Goal: Task Accomplishment & Management: Use online tool/utility

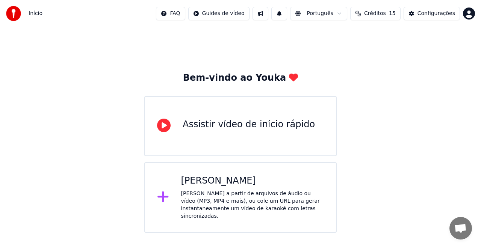
click at [395, 181] on div "Bem-vindo ao Youka Assistir vídeo de início rápido Criar Karaokê Crie karaokê a…" at bounding box center [240, 130] width 481 height 206
click at [228, 182] on div "[PERSON_NAME]" at bounding box center [252, 181] width 143 height 12
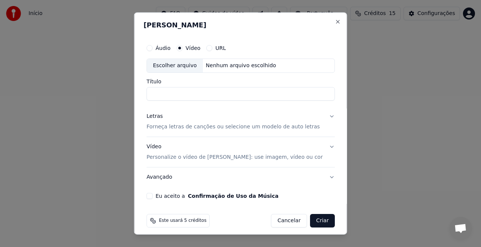
click at [222, 65] on div "Nenhum arquivo escolhido" at bounding box center [241, 66] width 76 height 8
click at [200, 93] on input "Título" at bounding box center [241, 94] width 188 height 14
click at [153, 48] on button "Áudio" at bounding box center [150, 48] width 6 height 6
click at [171, 95] on input "Título" at bounding box center [241, 94] width 188 height 14
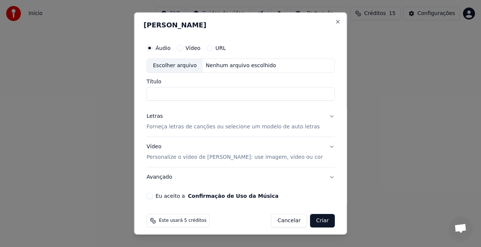
click at [215, 67] on div "Nenhum arquivo escolhido" at bounding box center [241, 66] width 76 height 8
click at [334, 20] on button "Close" at bounding box center [337, 22] width 6 height 6
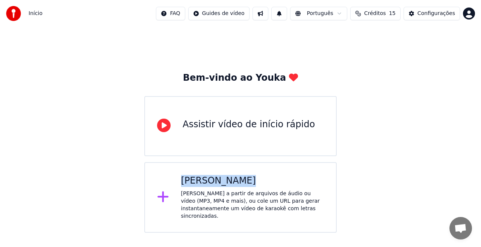
drag, startPoint x: 481, startPoint y: 113, endPoint x: 449, endPoint y: 171, distance: 66.1
click at [449, 171] on div "Bem-vindo ao Youka Assistir vídeo de início rápido Criar Karaokê Crie karaokê a…" at bounding box center [240, 130] width 481 height 206
click at [193, 190] on div "[PERSON_NAME] a partir de arquivos de áudio ou vídeo (MP3, MP4 e mais), ou cole…" at bounding box center [252, 205] width 143 height 30
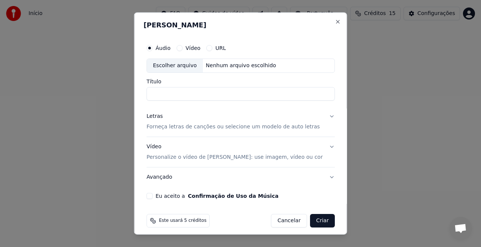
click at [182, 48] on button "Vídeo" at bounding box center [179, 48] width 6 height 6
click at [193, 66] on div "Escolher arquivo" at bounding box center [175, 66] width 56 height 14
type input "**********"
click at [324, 116] on button "Letras Forneça letras de canções ou selecione um modelo de auto letras" at bounding box center [241, 122] width 188 height 30
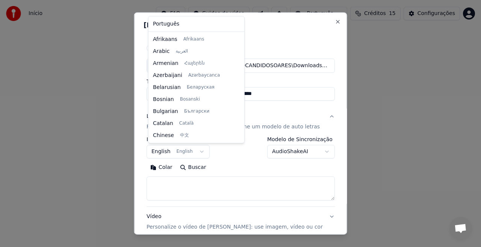
click at [198, 150] on body "**********" at bounding box center [240, 116] width 481 height 233
select select "**"
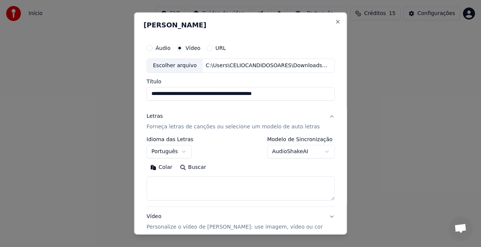
click at [161, 183] on textarea at bounding box center [241, 189] width 188 height 24
paste textarea "**********"
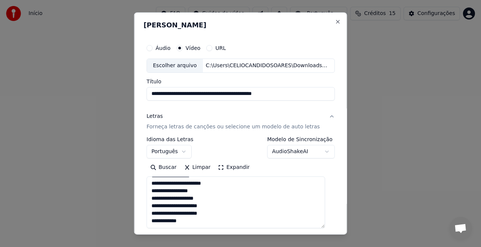
scroll to position [138, 0]
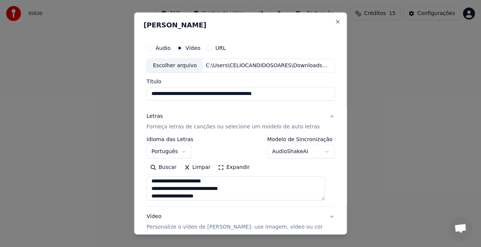
drag, startPoint x: 323, startPoint y: 199, endPoint x: 331, endPoint y: 180, distance: 20.4
click at [331, 180] on div "**********" at bounding box center [240, 123] width 213 height 222
type textarea "**********"
click at [219, 165] on button "Expandir" at bounding box center [233, 168] width 39 height 12
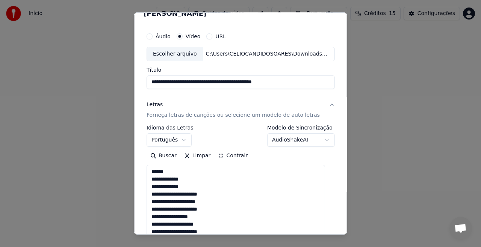
scroll to position [11, 0]
click at [223, 155] on button "Contrair" at bounding box center [232, 156] width 37 height 12
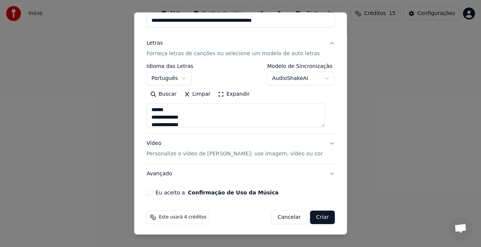
scroll to position [74, 0]
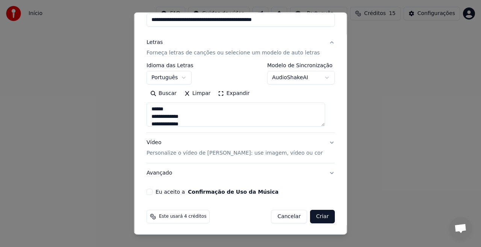
click at [234, 152] on p "Personalize o vídeo de [PERSON_NAME]: use imagem, vídeo ou cor" at bounding box center [235, 154] width 176 height 8
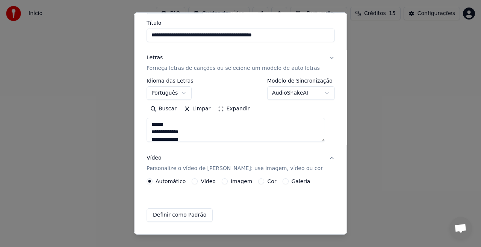
scroll to position [54, 0]
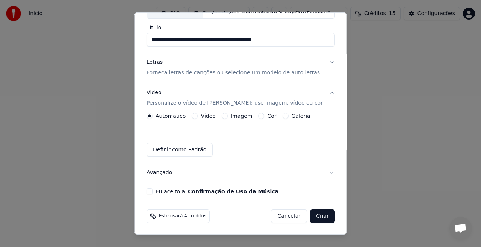
click at [225, 116] on button "Imagem" at bounding box center [224, 116] width 6 height 6
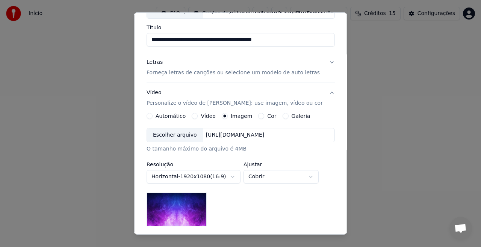
click at [182, 133] on div "Escolher arquivo" at bounding box center [175, 135] width 56 height 14
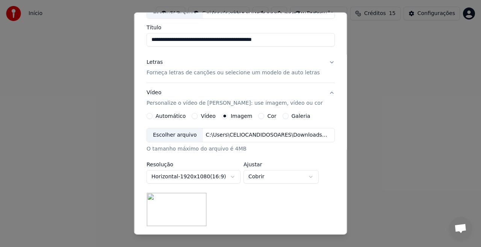
click at [188, 135] on div "Escolher arquivo" at bounding box center [175, 135] width 56 height 14
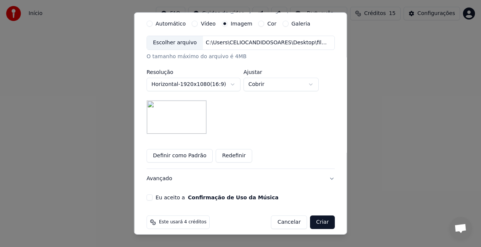
scroll to position [152, 0]
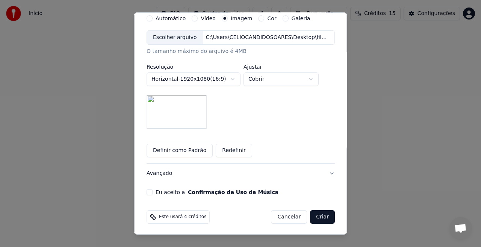
click at [150, 190] on button "Eu aceito a Confirmação de Uso da Música" at bounding box center [150, 192] width 6 height 6
click at [322, 170] on button "Avançado" at bounding box center [241, 174] width 188 height 20
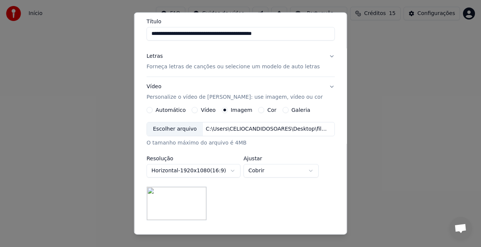
scroll to position [32, 0]
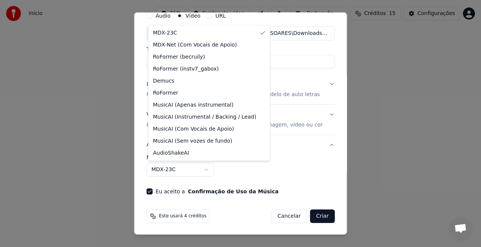
click at [207, 168] on body "**********" at bounding box center [240, 116] width 481 height 233
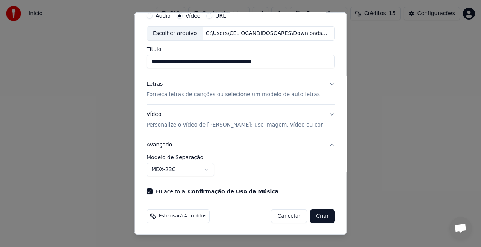
click at [196, 171] on body "**********" at bounding box center [240, 116] width 481 height 233
click at [206, 171] on body "**********" at bounding box center [240, 116] width 481 height 233
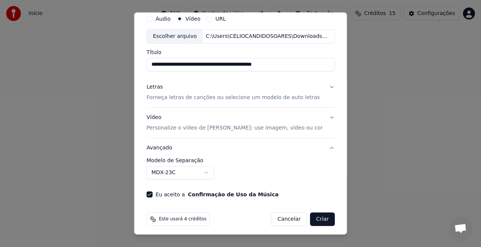
scroll to position [29, 0]
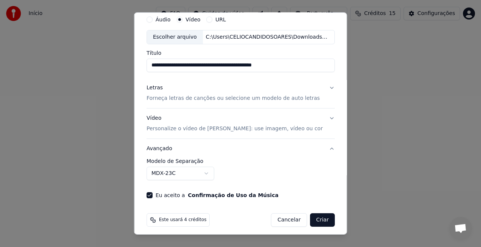
click at [342, 131] on body "**********" at bounding box center [240, 116] width 481 height 233
click at [322, 147] on button "Avançado" at bounding box center [241, 149] width 188 height 20
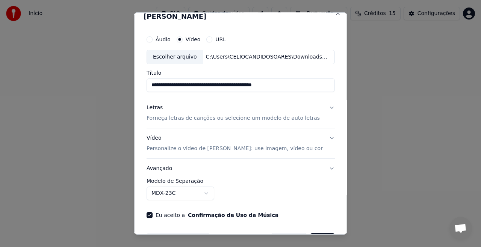
scroll to position [5, 0]
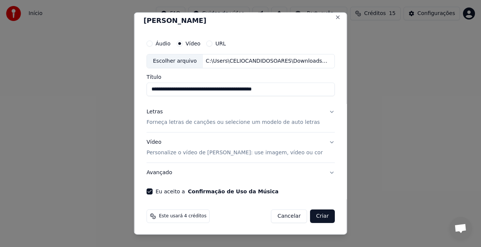
click at [320, 170] on button "Avançado" at bounding box center [241, 173] width 188 height 20
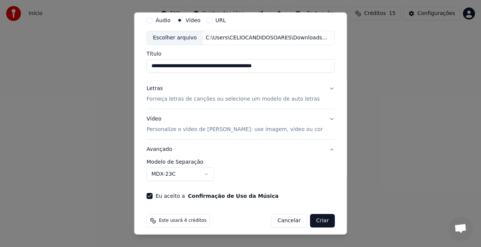
scroll to position [29, 0]
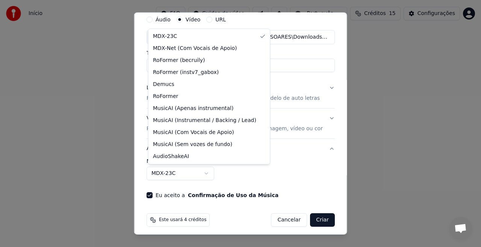
click at [207, 173] on body "**********" at bounding box center [240, 116] width 481 height 233
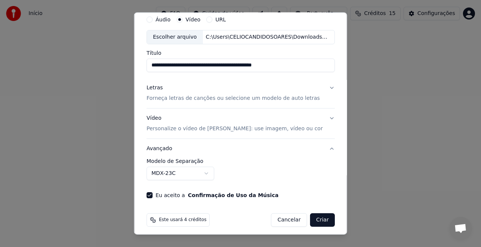
click at [277, 160] on label "Modelo de Separação" at bounding box center [241, 161] width 188 height 5
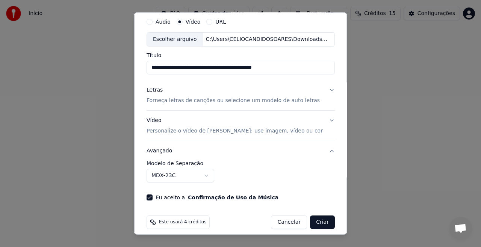
scroll to position [32, 0]
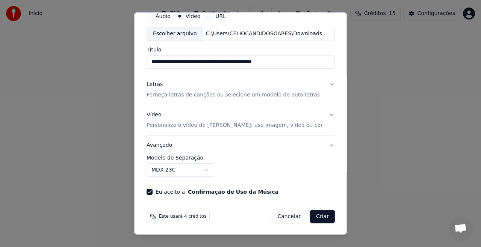
click at [149, 190] on button "Eu aceito a Confirmação de Uso da Música" at bounding box center [150, 192] width 6 height 6
click at [150, 191] on button "Eu aceito a Confirmação de Uso da Música" at bounding box center [150, 192] width 6 height 6
click at [186, 218] on span "Este usará 4 créditos" at bounding box center [182, 217] width 47 height 6
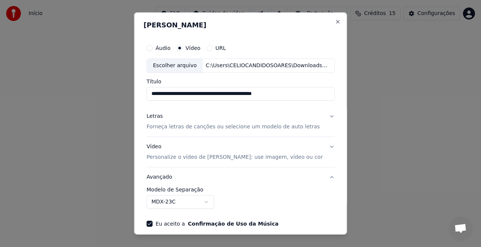
click at [323, 116] on button "Letras Forneça letras de canções ou selecione um modelo de auto letras" at bounding box center [241, 122] width 188 height 30
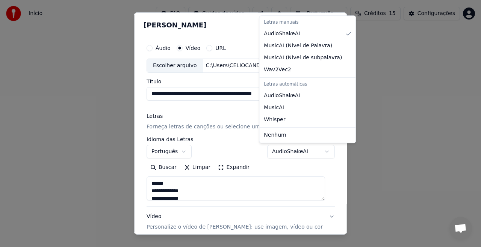
click at [319, 150] on body "**********" at bounding box center [240, 116] width 481 height 233
select select "****"
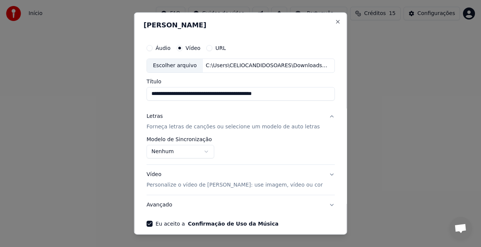
click at [322, 115] on button "Letras Forneça letras de canções ou selecione um modelo de auto letras" at bounding box center [241, 122] width 188 height 30
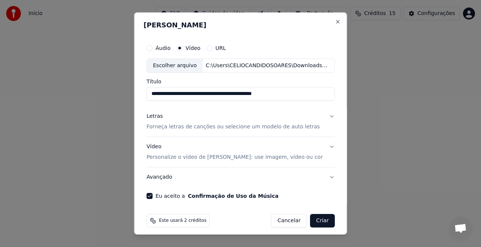
click at [322, 115] on button "Letras Forneça letras de canções ou selecione um modelo de auto letras" at bounding box center [241, 122] width 188 height 30
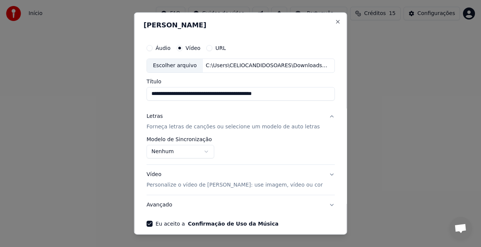
click at [321, 175] on button "Vídeo Personalize o vídeo de karaokê: use imagem, vídeo ou cor" at bounding box center [241, 180] width 188 height 30
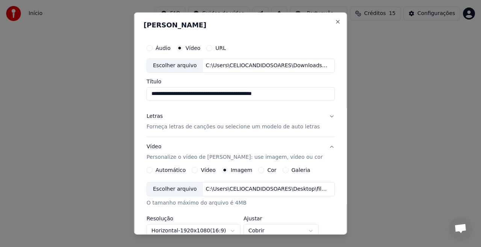
click at [321, 146] on button "Vídeo Personalize o vídeo de karaokê: use imagem, vídeo ou cor" at bounding box center [241, 152] width 188 height 30
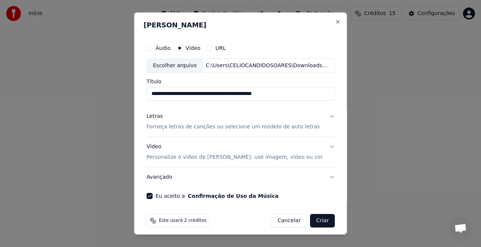
click at [320, 114] on button "Letras Forneça letras de canções ou selecione um modelo de auto letras" at bounding box center [241, 122] width 188 height 30
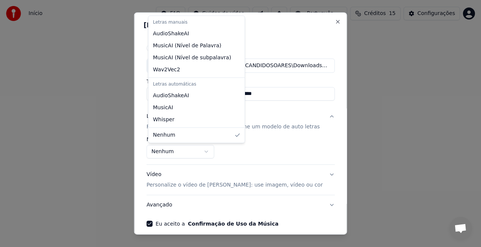
click at [208, 150] on body "**********" at bounding box center [240, 116] width 481 height 233
select select "**********"
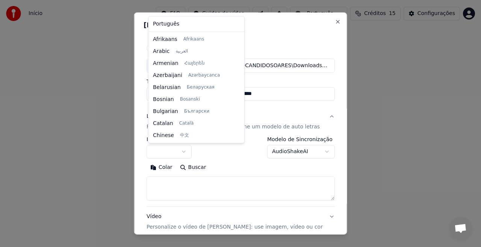
click at [183, 149] on body "**********" at bounding box center [240, 116] width 481 height 233
select select "**"
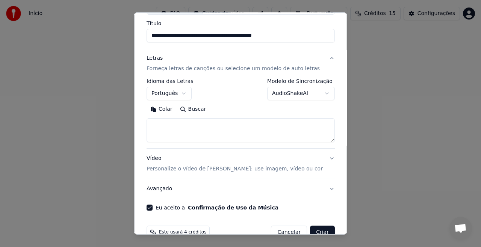
scroll to position [59, 0]
click at [166, 122] on textarea at bounding box center [241, 130] width 188 height 24
paste textarea "**********"
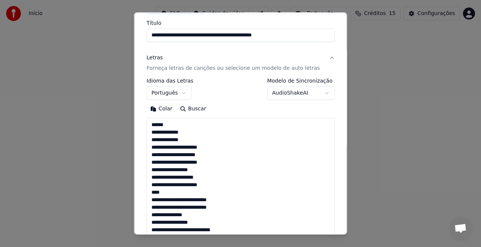
click at [162, 125] on textarea "**********" at bounding box center [241, 226] width 188 height 217
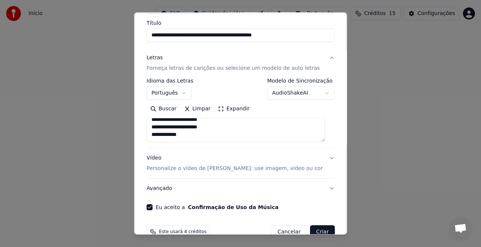
type textarea "**********"
click at [219, 107] on button "Expandir" at bounding box center [233, 109] width 39 height 12
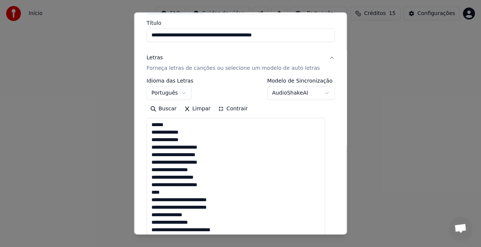
scroll to position [0, 0]
click at [227, 107] on button "Contrair" at bounding box center [232, 109] width 37 height 12
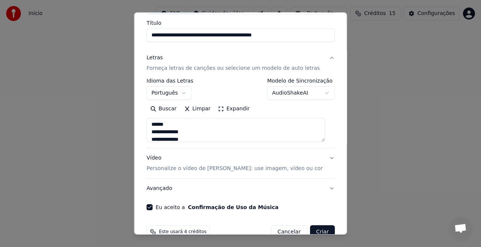
click at [322, 159] on button "Vídeo Personalize o vídeo de karaokê: use imagem, vídeo ou cor" at bounding box center [241, 163] width 188 height 30
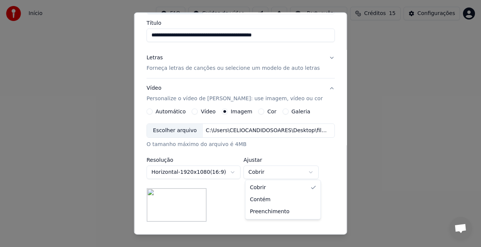
click at [312, 171] on body "**********" at bounding box center [240, 116] width 481 height 233
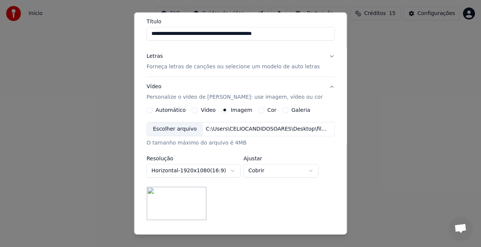
scroll to position [152, 0]
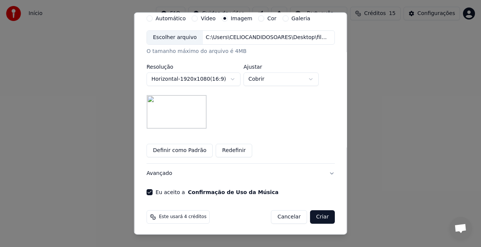
click at [315, 214] on button "Criar" at bounding box center [322, 217] width 25 height 14
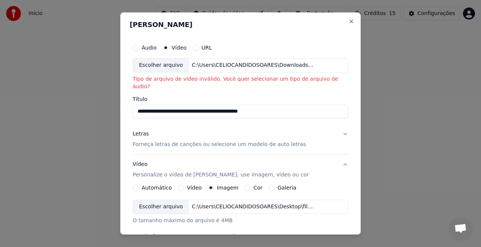
scroll to position [0, 0]
click at [242, 64] on div "C:\Users\CELIOCANDIDOSOARES\Downloads\Irmão [PERSON_NAME] Chora e Mãe Não Vê [Q…" at bounding box center [253, 66] width 128 height 8
drag, startPoint x: 259, startPoint y: 104, endPoint x: 349, endPoint y: 105, distance: 89.8
click at [349, 105] on div "**********" at bounding box center [240, 123] width 240 height 222
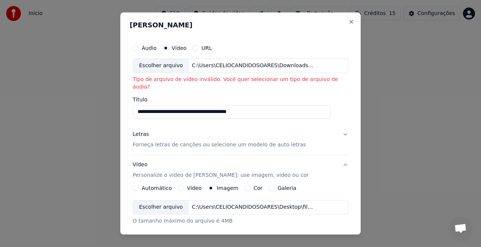
scroll to position [0, 0]
click at [340, 111] on div "**********" at bounding box center [240, 123] width 240 height 222
click at [263, 105] on input "**********" at bounding box center [232, 112] width 198 height 14
type input "**********"
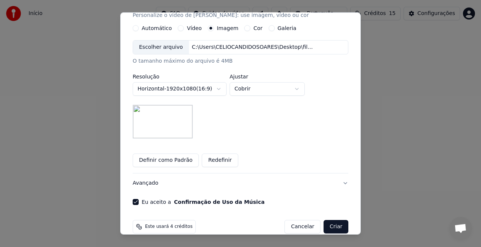
scroll to position [162, 0]
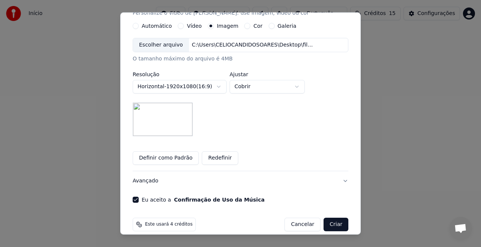
click at [324, 218] on button "Criar" at bounding box center [335, 225] width 25 height 14
click at [323, 218] on button "Criar" at bounding box center [335, 225] width 25 height 14
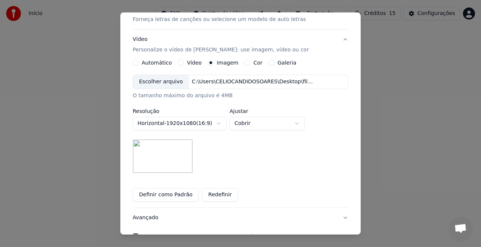
scroll to position [0, 0]
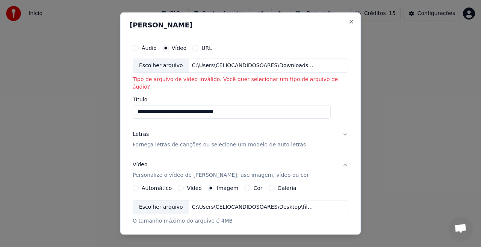
click at [221, 64] on div "C:\Users\CELIOCANDIDOSOARES\Downloads\Irmão [PERSON_NAME] Chora e Mãe Não Vê se…" at bounding box center [253, 66] width 128 height 8
click at [219, 77] on p "Tipo de arquivo de vídeo inválido. Você quer selecionar um tipo de arquivo de á…" at bounding box center [241, 83] width 216 height 15
click at [223, 66] on div "C:\Users\CELIOCANDIDOSOARES\Downloads\Irmão [PERSON_NAME] Chora e Mãe Não Vê se…" at bounding box center [253, 66] width 128 height 8
click at [139, 49] on button "Áudio" at bounding box center [136, 48] width 6 height 6
click at [169, 47] on button "Vídeo" at bounding box center [166, 48] width 6 height 6
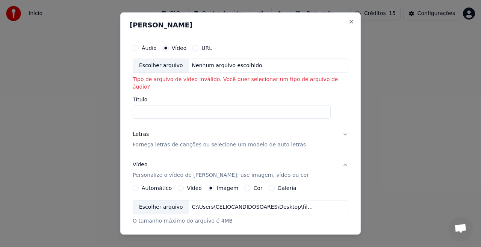
click at [191, 141] on p "Forneça letras de canções ou selecione um modelo de auto letras" at bounding box center [219, 145] width 173 height 8
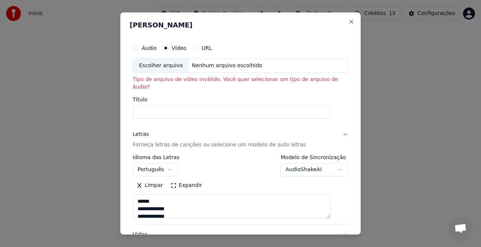
click at [173, 105] on input "Título" at bounding box center [232, 112] width 198 height 14
click at [198, 66] on div "Nenhum arquivo escolhido" at bounding box center [227, 66] width 76 height 8
click at [178, 105] on input "Título" at bounding box center [232, 112] width 198 height 14
click at [187, 67] on div "Escolher arquivo" at bounding box center [161, 66] width 56 height 14
click at [177, 63] on div "Escolher arquivo" at bounding box center [161, 66] width 56 height 14
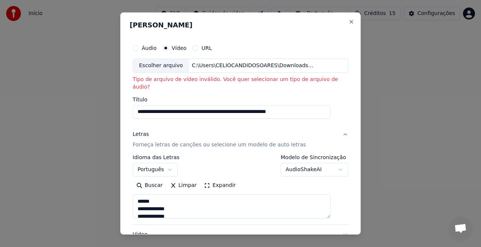
click at [263, 65] on div "C:\Users\CELIOCANDIDOSOARES\Downloads\Irmão [PERSON_NAME] Chora e Mãe Não Vê [Q…" at bounding box center [253, 66] width 128 height 8
drag, startPoint x: 239, startPoint y: 103, endPoint x: 336, endPoint y: 112, distance: 97.3
click at [336, 112] on div "**********" at bounding box center [241, 164] width 222 height 252
click at [317, 125] on button "Letras Forneça letras de canções ou selecione um modelo de auto letras" at bounding box center [241, 140] width 216 height 30
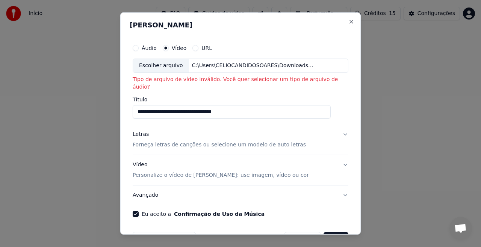
click at [161, 65] on div "Escolher arquivo" at bounding box center [161, 66] width 56 height 14
click at [246, 97] on div "**********" at bounding box center [241, 108] width 216 height 22
click at [291, 109] on input "**********" at bounding box center [232, 112] width 198 height 14
type input "**********"
click at [341, 111] on div "**********" at bounding box center [240, 123] width 240 height 222
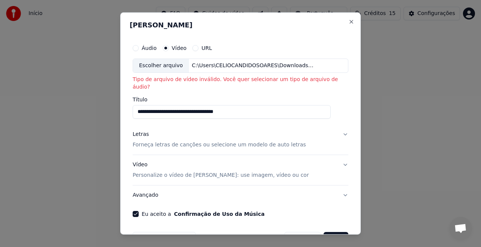
click at [293, 34] on div "**********" at bounding box center [240, 123] width 240 height 222
click at [170, 141] on p "Forneça letras de canções ou selecione um modelo de auto letras" at bounding box center [219, 145] width 173 height 8
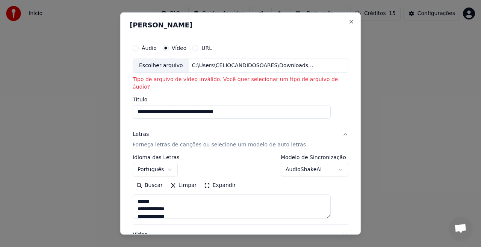
click at [315, 88] on div "**********" at bounding box center [241, 80] width 216 height 78
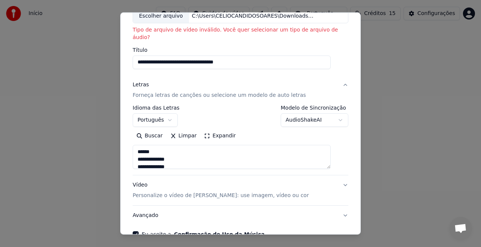
scroll to position [85, 0]
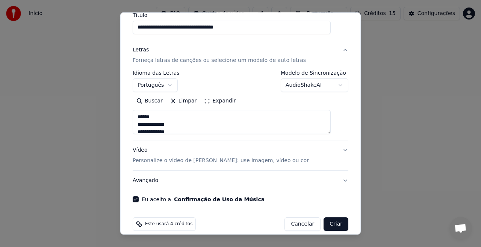
click at [329, 218] on button "Criar" at bounding box center [335, 225] width 25 height 14
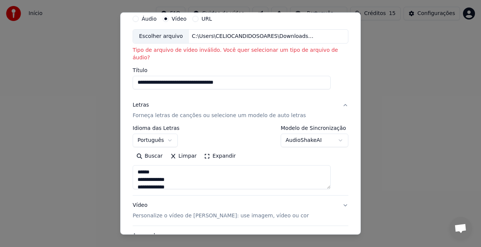
scroll to position [0, 0]
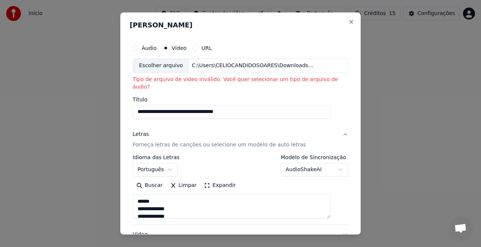
click at [167, 49] on div "Áudio Vídeo URL" at bounding box center [172, 48] width 79 height 6
click at [139, 48] on button "Áudio" at bounding box center [136, 48] width 6 height 6
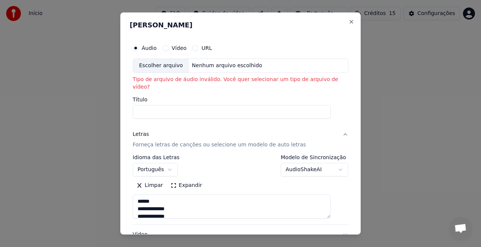
click at [173, 67] on div "Escolher arquivo" at bounding box center [161, 66] width 56 height 14
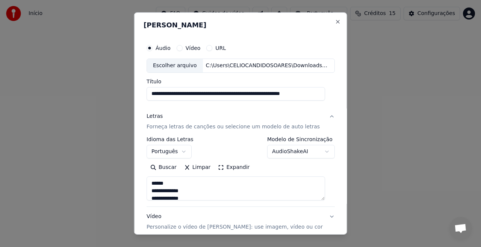
scroll to position [0, 15]
drag, startPoint x: 249, startPoint y: 95, endPoint x: 325, endPoint y: 93, distance: 75.5
click at [325, 93] on input "**********" at bounding box center [236, 94] width 178 height 14
type input "**********"
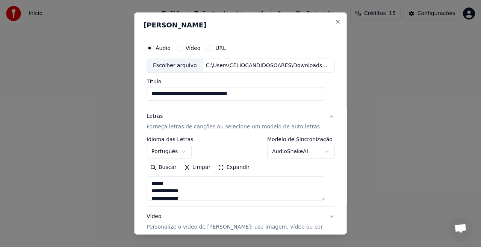
click at [329, 78] on div "**********" at bounding box center [241, 155] width 194 height 234
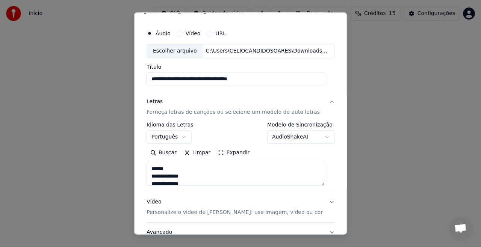
scroll to position [74, 0]
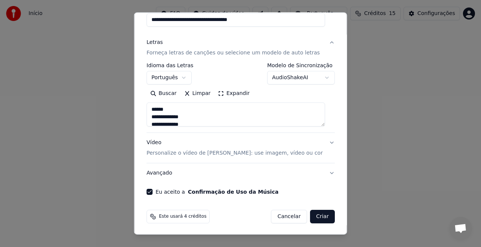
click at [312, 216] on button "Criar" at bounding box center [322, 217] width 25 height 14
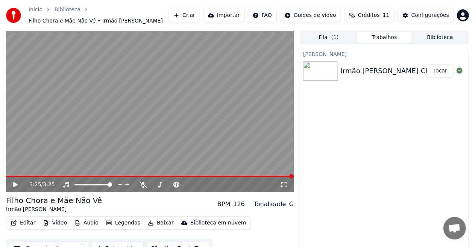
click at [14, 182] on icon at bounding box center [15, 184] width 5 height 5
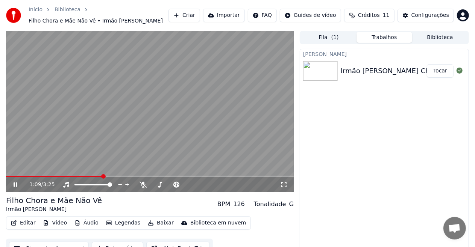
click at [17, 183] on icon at bounding box center [16, 185] width 4 height 5
click at [366, 66] on div "Irmão [PERSON_NAME] Chora e Mãe Não Vê" at bounding box center [414, 71] width 148 height 11
drag, startPoint x: 472, startPoint y: 61, endPoint x: 477, endPoint y: 106, distance: 45.0
click at [475, 106] on html "Início Biblioteca Filho Chora e Mãe Não Vê • Irmão [PERSON_NAME] Importar FAQ G…" at bounding box center [237, 123] width 475 height 247
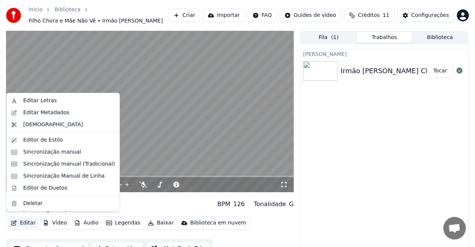
click at [21, 218] on button "Editar" at bounding box center [23, 223] width 30 height 11
click at [38, 101] on div "Editar Letras" at bounding box center [39, 101] width 33 height 8
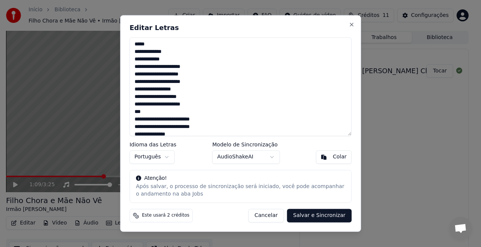
click at [135, 53] on textarea "**********" at bounding box center [241, 86] width 222 height 99
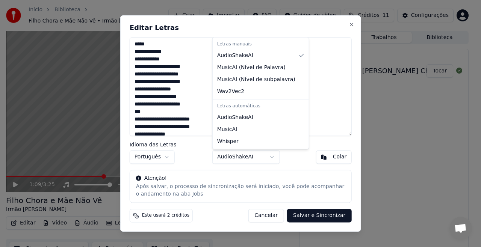
click at [271, 157] on body "Início Biblioteca Filho Chora e Mãe Não Vê • Irmão [PERSON_NAME] Importar FAQ G…" at bounding box center [237, 123] width 475 height 247
click at [274, 156] on body "Início Biblioteca Filho Chora e Mãe Não Vê • Irmão [PERSON_NAME] Importar FAQ G…" at bounding box center [237, 123] width 475 height 247
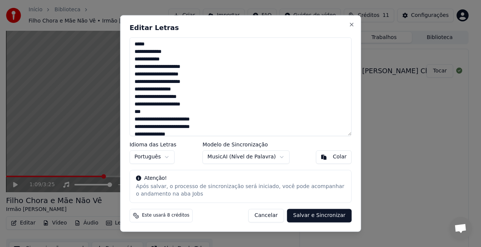
click at [307, 160] on body "Início Biblioteca Filho Chora e Mãe Não Vê • Irmão [PERSON_NAME] Importar FAQ G…" at bounding box center [237, 123] width 475 height 247
click at [304, 216] on button "Salvar e Sincronizar" at bounding box center [319, 216] width 64 height 14
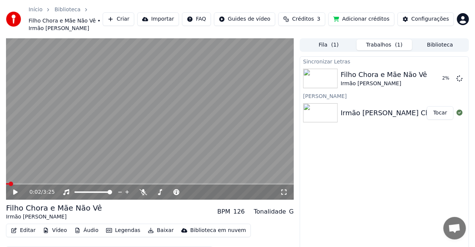
click at [8, 184] on span at bounding box center [7, 184] width 3 height 2
click at [6, 184] on div "0:02 / 3:25 Filho Chora e Mãe Não Vê Irmão [PERSON_NAME] BPM 126 Tonalidade G E…" at bounding box center [237, 152] width 475 height 228
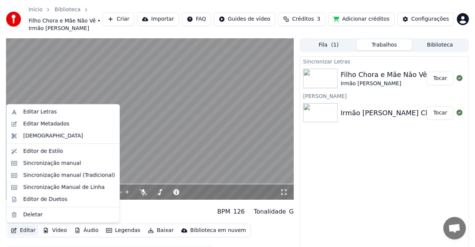
click at [19, 232] on button "Editar" at bounding box center [23, 230] width 30 height 11
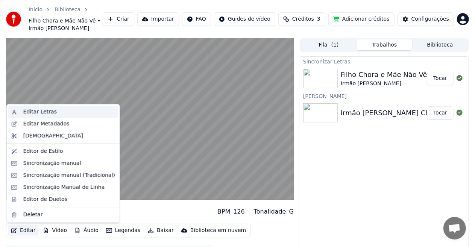
click at [35, 109] on div "Editar Letras" at bounding box center [39, 112] width 33 height 8
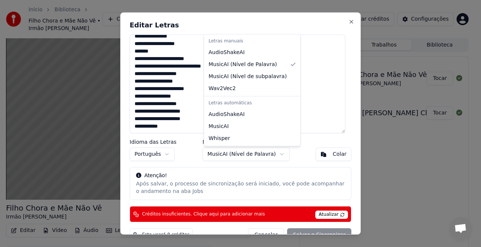
click at [272, 155] on body "Início Biblioteca Filho Chora e Mãe Não Vê • Irmão [PERSON_NAME] Importar FAQ G…" at bounding box center [237, 123] width 475 height 247
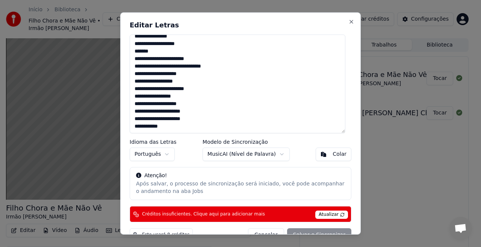
click at [375, 159] on div at bounding box center [240, 123] width 481 height 247
click at [348, 24] on button "Close" at bounding box center [351, 22] width 6 height 6
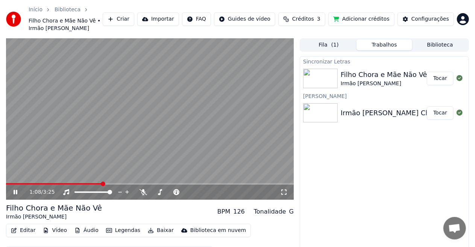
click at [118, 232] on button "Legendas" at bounding box center [123, 230] width 40 height 11
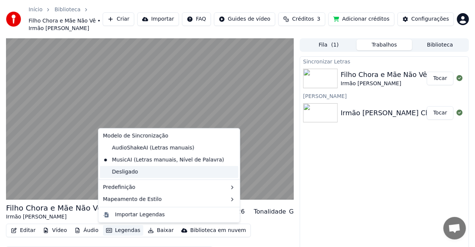
click at [126, 173] on div "Desligado" at bounding box center [169, 172] width 138 height 12
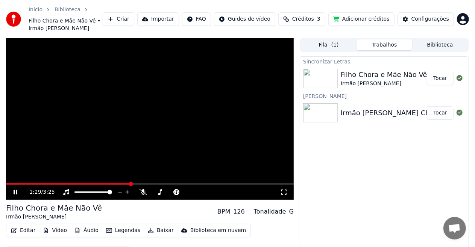
click at [12, 180] on video at bounding box center [149, 119] width 287 height 162
click at [6, 183] on video at bounding box center [149, 119] width 287 height 162
click at [6, 186] on span at bounding box center [8, 184] width 5 height 5
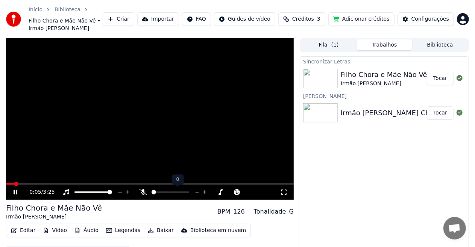
click at [151, 190] on span at bounding box center [153, 192] width 5 height 5
click at [15, 191] on icon at bounding box center [20, 192] width 17 height 6
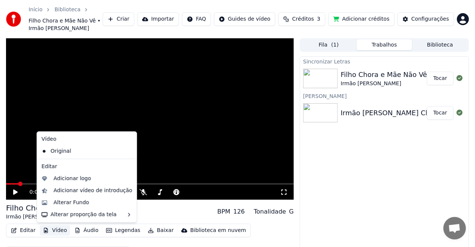
click at [55, 230] on button "Vídeo" at bounding box center [55, 230] width 30 height 11
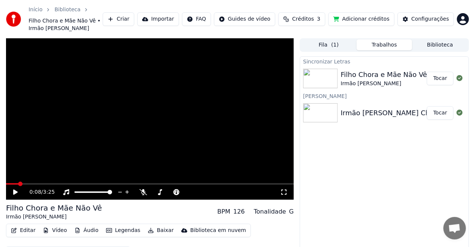
click at [263, 230] on div "Editar Vídeo Áudio Legendas Baixar Biblioteca em nuvem Baixar vídeo Abrir Dupla…" at bounding box center [149, 245] width 287 height 42
click at [25, 229] on button "Editar" at bounding box center [23, 230] width 30 height 11
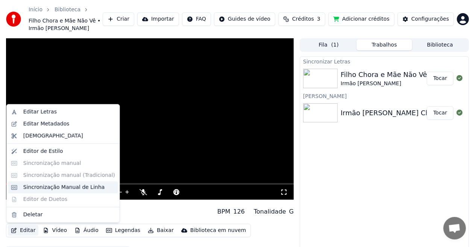
click at [51, 186] on div "Sincronização Manual de Linha" at bounding box center [64, 188] width 82 height 8
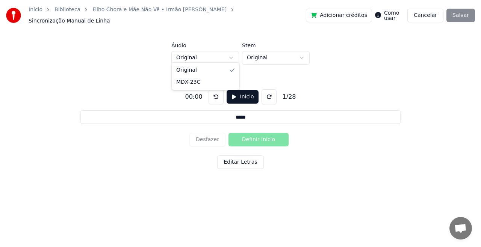
click at [230, 53] on html "Início Biblioteca Filho Chora e Mãe Não Vê • Irmão [PERSON_NAME] Manual de Linh…" at bounding box center [240, 101] width 481 height 203
click at [260, 52] on html "Início Biblioteca Filho Chora e Mãe Não Vê • Irmão [PERSON_NAME] Manual de Linh…" at bounding box center [240, 101] width 481 height 203
click at [200, 94] on div "00:00" at bounding box center [193, 96] width 23 height 9
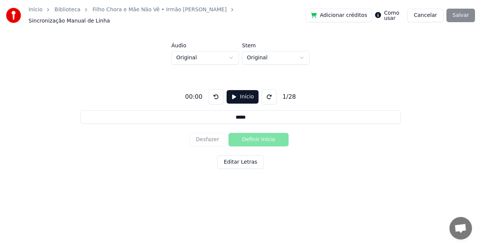
click at [198, 93] on div "00:00" at bounding box center [193, 96] width 23 height 9
click at [232, 93] on button "Início" at bounding box center [243, 97] width 32 height 14
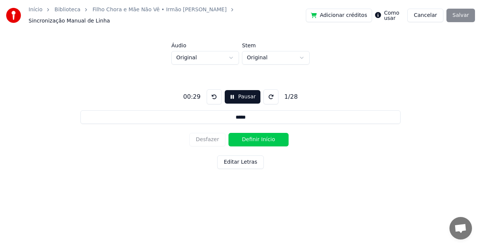
click at [230, 93] on button "Pausar" at bounding box center [243, 97] width 36 height 14
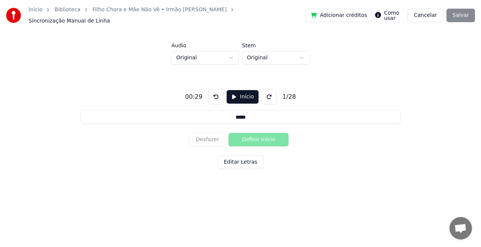
click at [257, 136] on div "Desfazer Definir Início" at bounding box center [240, 140] width 102 height 20
click at [246, 138] on div "Desfazer Definir Início" at bounding box center [240, 140] width 102 height 20
click at [252, 136] on div "Desfazer Definir Início" at bounding box center [240, 140] width 102 height 20
click at [246, 113] on input "*****" at bounding box center [240, 117] width 320 height 14
click at [264, 135] on div "Desfazer Definir Início" at bounding box center [240, 140] width 102 height 20
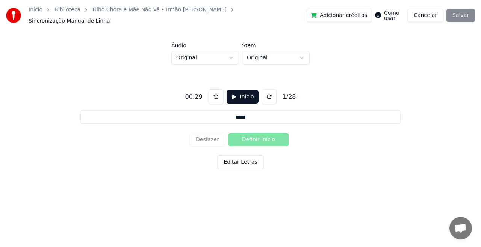
click at [232, 92] on button "Início" at bounding box center [243, 97] width 32 height 14
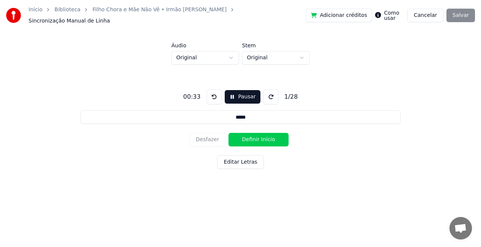
click at [231, 92] on button "Pausar" at bounding box center [243, 97] width 36 height 14
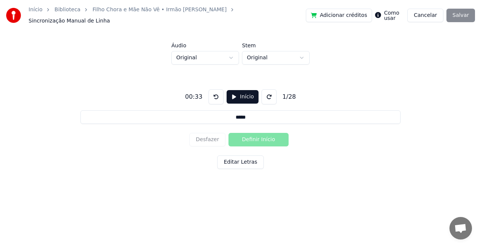
click at [213, 92] on button at bounding box center [216, 96] width 15 height 15
click at [267, 91] on button at bounding box center [269, 96] width 15 height 15
click at [211, 92] on button at bounding box center [216, 96] width 15 height 15
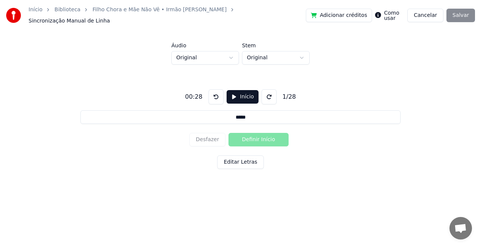
click at [398, 14] on label "Como usar" at bounding box center [394, 15] width 20 height 11
click at [355, 143] on div "00:28 Início 1 / 28 ***** Desfazer Definir Início Editar Letras" at bounding box center [240, 128] width 457 height 127
click at [231, 94] on button "Início" at bounding box center [243, 97] width 32 height 14
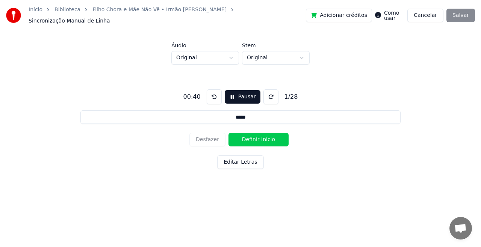
click at [210, 92] on button at bounding box center [214, 96] width 15 height 15
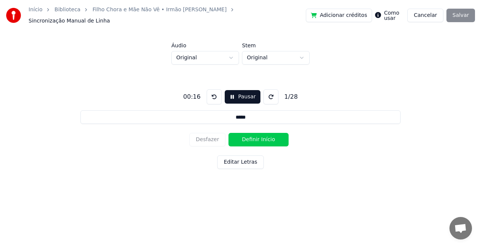
click at [210, 92] on button at bounding box center [214, 96] width 15 height 15
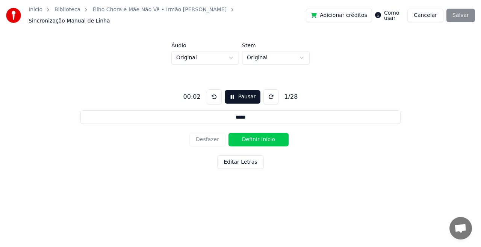
click at [230, 95] on button "Pausar" at bounding box center [243, 97] width 36 height 14
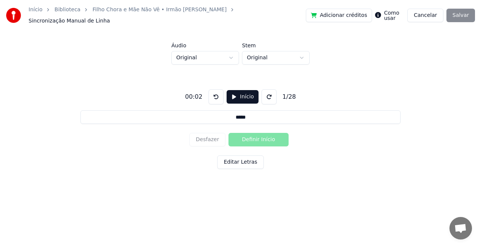
click at [289, 95] on div "1 / 28" at bounding box center [290, 96] width 20 height 9
click at [264, 94] on button at bounding box center [269, 96] width 15 height 15
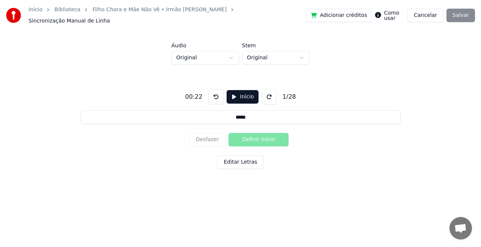
click at [264, 94] on button at bounding box center [269, 96] width 15 height 15
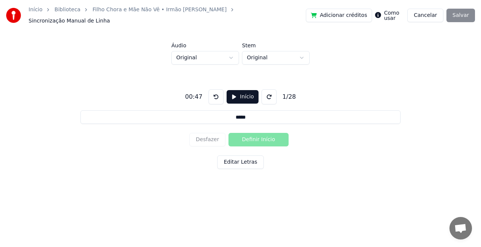
click at [212, 93] on button at bounding box center [216, 96] width 15 height 15
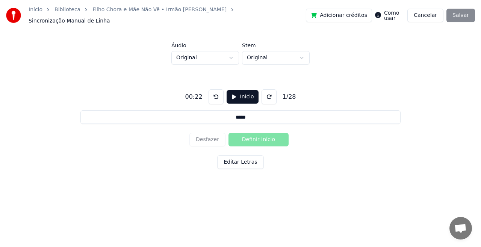
click at [266, 94] on button at bounding box center [269, 96] width 15 height 15
click at [210, 90] on button at bounding box center [216, 96] width 15 height 15
click at [235, 162] on button "Editar Letras" at bounding box center [240, 163] width 46 height 14
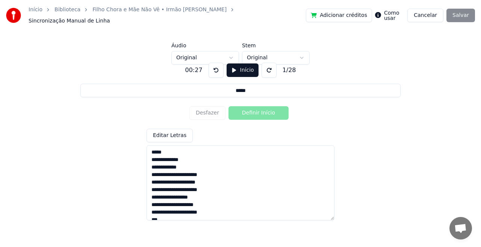
click at [152, 148] on textarea "**********" at bounding box center [241, 182] width 188 height 75
click at [152, 157] on textarea "**********" at bounding box center [241, 182] width 188 height 75
click at [183, 164] on textarea "**********" at bounding box center [241, 182] width 188 height 75
click at [187, 154] on textarea "**********" at bounding box center [241, 182] width 188 height 75
click at [209, 125] on div "**********" at bounding box center [240, 139] width 457 height 148
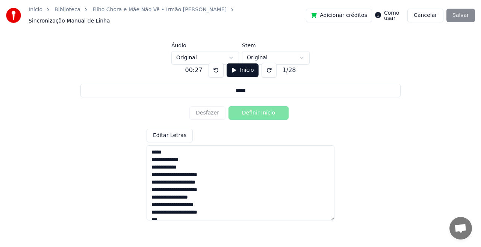
click at [425, 14] on button "Cancelar" at bounding box center [425, 16] width 36 height 14
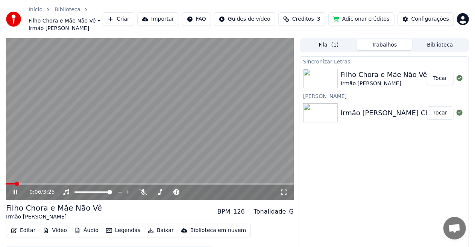
click at [14, 193] on icon at bounding box center [16, 192] width 4 height 5
click at [423, 16] on div "Configurações" at bounding box center [430, 19] width 38 height 8
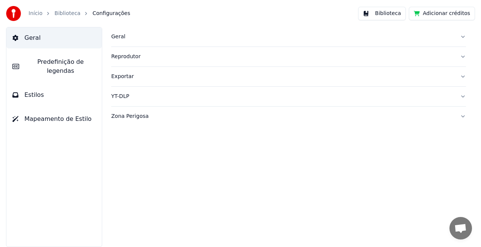
click at [391, 14] on button "Biblioteca" at bounding box center [382, 14] width 48 height 14
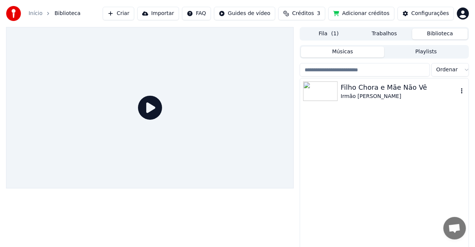
click at [361, 90] on div "Filho Chora e Mãe Não Vê" at bounding box center [398, 87] width 117 height 11
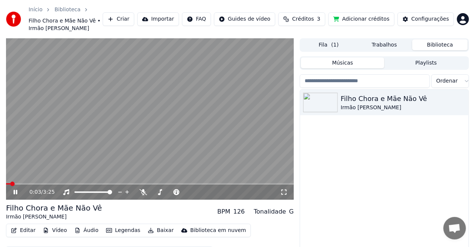
click at [15, 194] on icon at bounding box center [16, 192] width 4 height 5
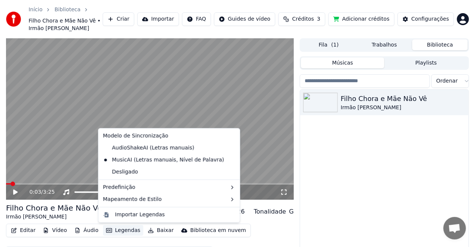
click at [122, 230] on button "Legendas" at bounding box center [123, 230] width 40 height 11
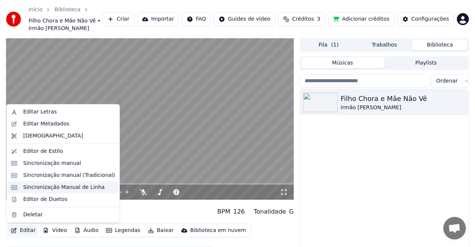
click at [45, 187] on div "Sincronização Manual de Linha" at bounding box center [64, 188] width 82 height 8
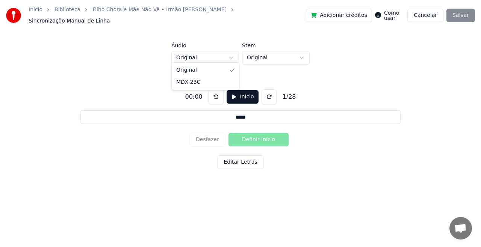
click at [230, 55] on html "Início Biblioteca Filho Chora e Mãe Não Vê • Irmão [PERSON_NAME] Manual de Linh…" at bounding box center [240, 101] width 481 height 203
click at [277, 54] on html "Início Biblioteca Filho Chora e Mãe Não Vê • Irmão [PERSON_NAME] Manual de Linh…" at bounding box center [240, 101] width 481 height 203
click at [232, 52] on html "Início Biblioteca Filho Chora e Mãe Não Vê • Irmão [PERSON_NAME] Manual de Linh…" at bounding box center [240, 101] width 481 height 203
click at [241, 92] on button "Início" at bounding box center [243, 97] width 32 height 14
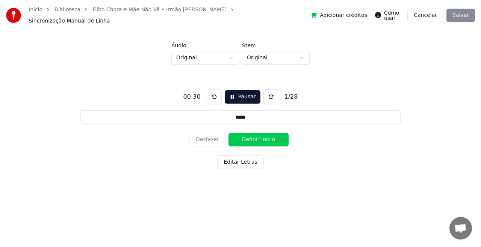
click at [229, 94] on button "Pausar" at bounding box center [243, 97] width 36 height 14
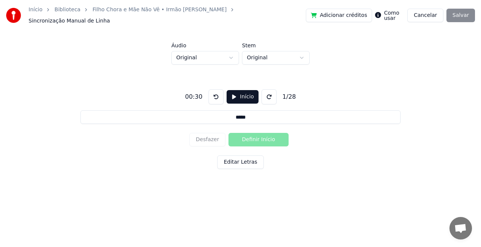
click at [214, 92] on button at bounding box center [216, 96] width 15 height 15
click at [237, 91] on button "Início" at bounding box center [243, 97] width 32 height 14
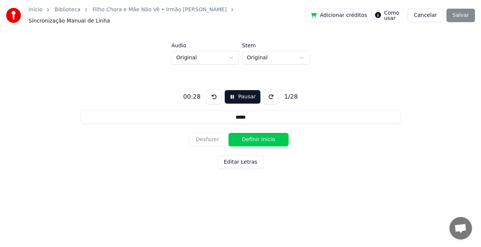
click at [230, 92] on button "Pausar" at bounding box center [243, 97] width 36 height 14
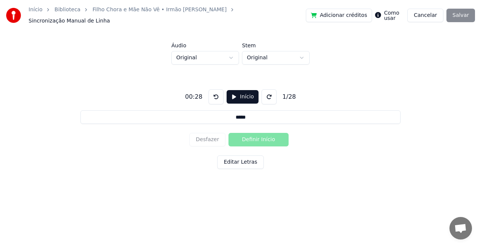
click at [257, 137] on div "Desfazer Definir Início" at bounding box center [240, 140] width 102 height 20
click at [247, 114] on input "*****" at bounding box center [240, 117] width 320 height 14
click at [248, 138] on div "Desfazer Definir Início" at bounding box center [240, 140] width 102 height 20
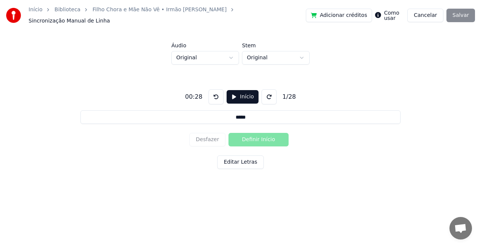
click at [319, 79] on div "00:28 Início 1 / 28 ***** Desfazer Definir Início Editar Letras" at bounding box center [240, 128] width 457 height 127
click at [461, 13] on div "Adicionar créditos Como usar Cancelar Salvar" at bounding box center [390, 16] width 169 height 14
drag, startPoint x: 461, startPoint y: 13, endPoint x: 352, endPoint y: 13, distance: 109.3
click at [352, 13] on div "Adicionar créditos Como usar Cancelar Salvar" at bounding box center [390, 16] width 169 height 14
click at [352, 13] on button "Adicionar créditos" at bounding box center [339, 16] width 66 height 14
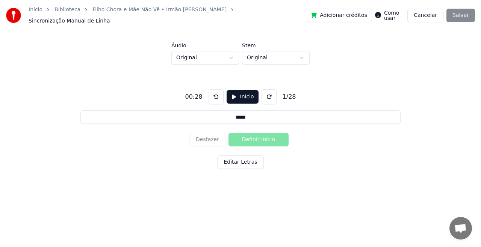
click at [110, 17] on span "Sincronização Manual de Linha" at bounding box center [70, 21] width 82 height 8
click at [121, 17] on div "Início Biblioteca Filho Chora e Mãe Não Vê • Irmão [PERSON_NAME] Manual de Linha" at bounding box center [156, 15] width 300 height 19
click at [426, 11] on button "Cancelar" at bounding box center [425, 16] width 36 height 14
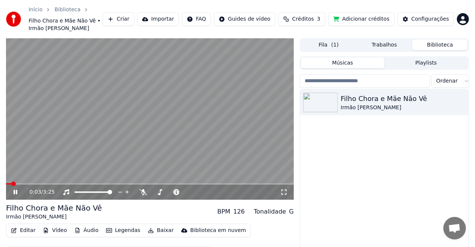
click at [14, 192] on icon at bounding box center [16, 192] width 4 height 5
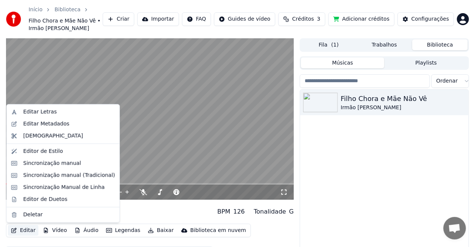
click at [27, 231] on button "Editar" at bounding box center [23, 230] width 30 height 11
click at [36, 200] on div "Editor de Duetos" at bounding box center [45, 200] width 44 height 8
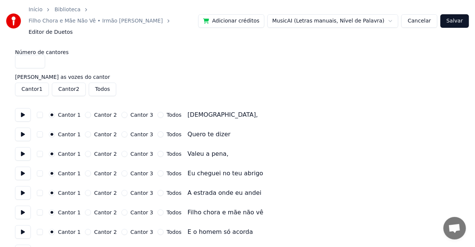
click at [37, 55] on input "*" at bounding box center [30, 62] width 30 height 14
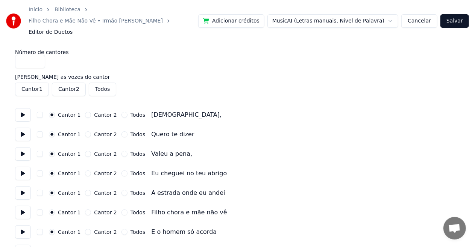
type input "*"
click at [38, 55] on input "*" at bounding box center [30, 62] width 30 height 14
click at [22, 108] on button at bounding box center [23, 115] width 16 height 14
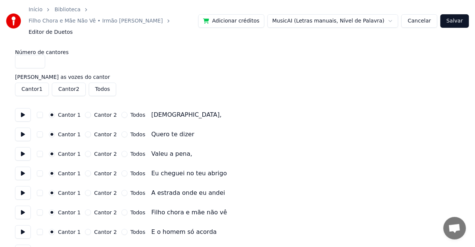
click at [22, 108] on button at bounding box center [23, 115] width 16 height 14
click at [35, 9] on link "Início" at bounding box center [36, 10] width 14 height 8
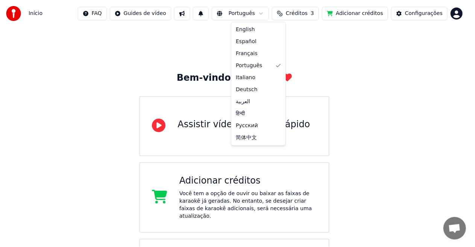
click at [260, 15] on html "Início FAQ Guides de vídeo Português Créditos 3 Adicionar créditos Configuraçõe…" at bounding box center [237, 189] width 475 height 379
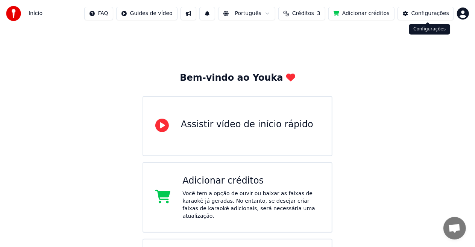
click at [439, 14] on div "Configurações" at bounding box center [430, 14] width 38 height 8
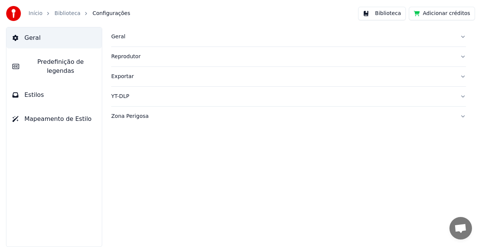
click at [65, 12] on link "Biblioteca" at bounding box center [67, 14] width 26 height 8
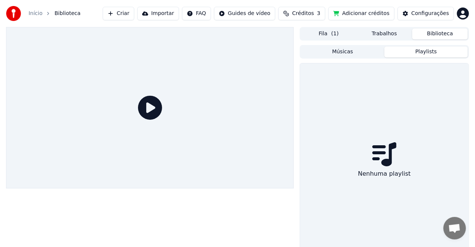
click at [423, 52] on button "Playlists" at bounding box center [425, 52] width 83 height 11
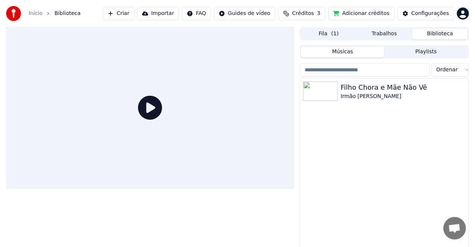
click at [342, 51] on button "Músicas" at bounding box center [342, 52] width 83 height 11
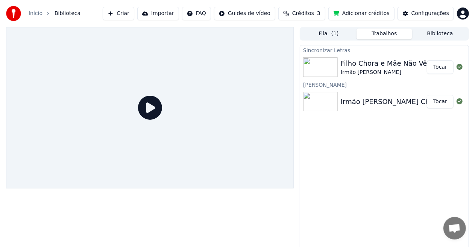
click at [387, 33] on button "Trabalhos" at bounding box center [384, 34] width 56 height 11
click at [446, 63] on button "Tocar" at bounding box center [439, 67] width 27 height 14
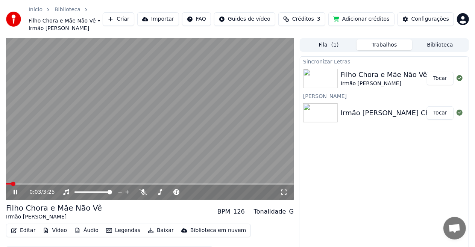
click at [17, 194] on icon at bounding box center [16, 192] width 4 height 5
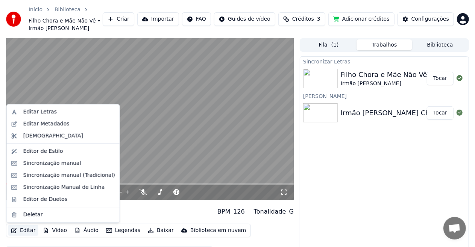
click at [22, 230] on button "Editar" at bounding box center [23, 230] width 30 height 11
click at [48, 163] on div "Sincronização manual" at bounding box center [52, 164] width 58 height 8
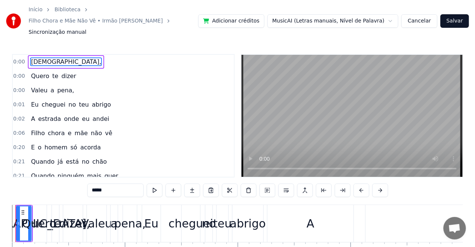
click at [21, 58] on span "0:00" at bounding box center [19, 62] width 12 height 8
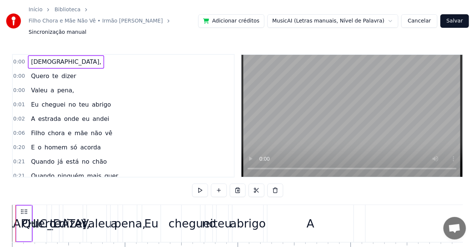
drag, startPoint x: 33, startPoint y: 66, endPoint x: 56, endPoint y: 52, distance: 27.1
click at [56, 54] on div "0:00 Deus, 0:00 Quero te dizer 0:00 Valeu a pena, 0:01 Eu cheguei no teu abrigo…" at bounding box center [123, 116] width 222 height 124
click at [33, 57] on span "[DEMOGRAPHIC_DATA]," at bounding box center [66, 61] width 72 height 9
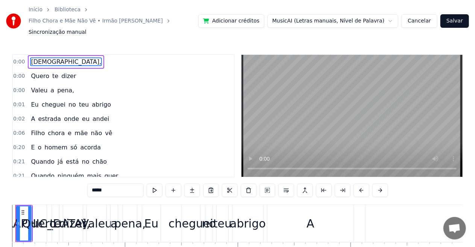
click at [40, 72] on span "Quero" at bounding box center [40, 76] width 20 height 9
type input "*****"
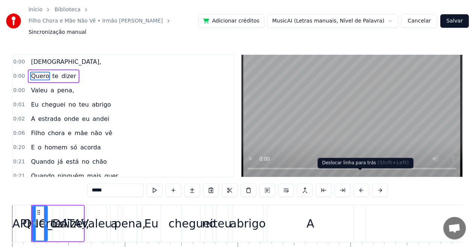
click at [356, 184] on button at bounding box center [361, 191] width 16 height 14
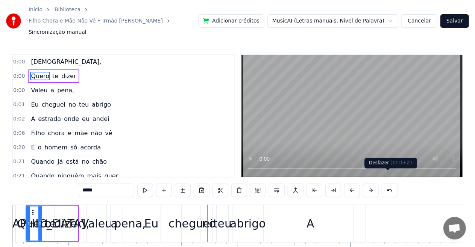
click at [386, 184] on button at bounding box center [389, 191] width 16 height 14
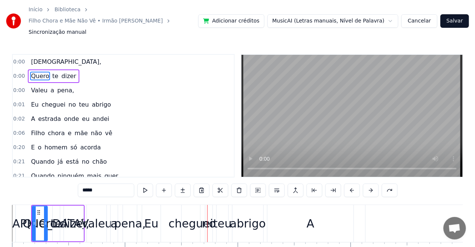
click at [386, 184] on button at bounding box center [389, 191] width 16 height 14
click at [165, 126] on div "0:06 Filho chora e mãe não vê" at bounding box center [123, 133] width 221 height 14
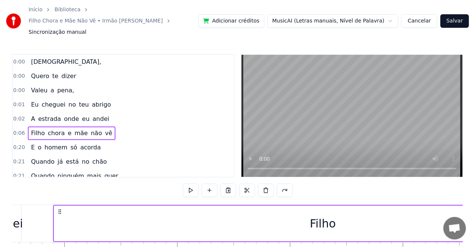
scroll to position [0, 740]
click at [165, 126] on div "0:06 Filho chora e mãe não vê" at bounding box center [123, 133] width 221 height 14
click at [32, 57] on span "[DEMOGRAPHIC_DATA]," at bounding box center [66, 61] width 72 height 9
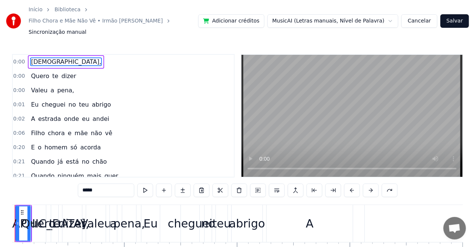
scroll to position [0, 0]
click at [22, 210] on icon at bounding box center [23, 213] width 6 height 6
click at [18, 73] on span "0:00" at bounding box center [19, 77] width 12 height 8
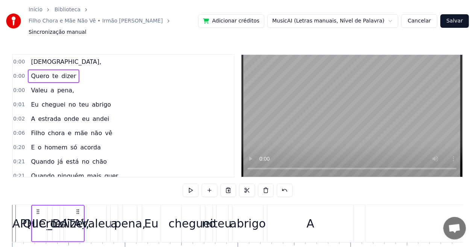
click at [19, 58] on span "0:00" at bounding box center [19, 62] width 12 height 8
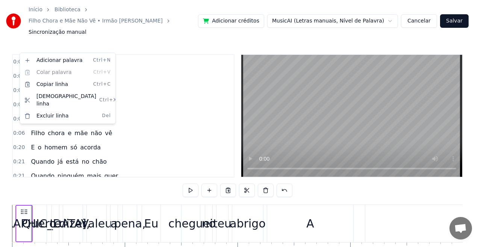
click at [157, 104] on html "Início Biblioteca Filho Chora e Mãe Não Vê • Irmão [PERSON_NAME] manual Adicion…" at bounding box center [240, 146] width 481 height 293
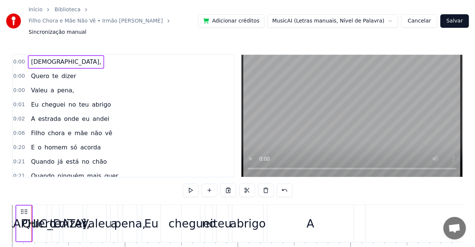
click at [32, 57] on span "[DEMOGRAPHIC_DATA]," at bounding box center [66, 61] width 72 height 9
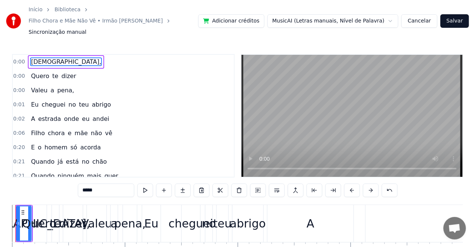
click at [32, 57] on span "[DEMOGRAPHIC_DATA]," at bounding box center [66, 61] width 72 height 9
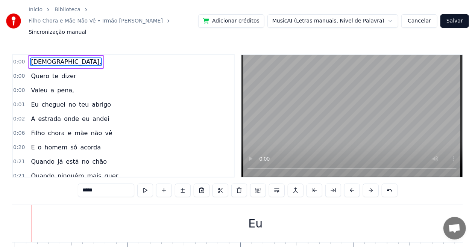
scroll to position [0, 3022]
drag, startPoint x: 39, startPoint y: 49, endPoint x: 195, endPoint y: 211, distance: 224.8
click at [195, 211] on div "0:00 Deus, 0:00 Quero te dizer 0:00 Valeu a pena, 0:01 Eu cheguei no teu abrigo…" at bounding box center [237, 167] width 450 height 227
click at [36, 57] on span "[DEMOGRAPHIC_DATA]," at bounding box center [66, 61] width 72 height 9
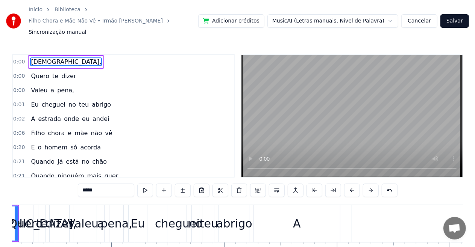
scroll to position [0, 0]
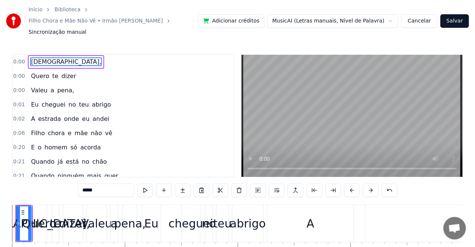
click at [30, 57] on span "[DEMOGRAPHIC_DATA]," at bounding box center [66, 61] width 72 height 9
click at [15, 58] on span "0:00" at bounding box center [19, 62] width 12 height 8
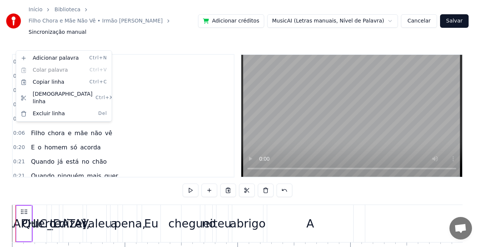
click at [164, 89] on html "Início Biblioteca Filho Chora e Mãe Não Vê • Irmão [PERSON_NAME] manual Adicion…" at bounding box center [240, 146] width 481 height 293
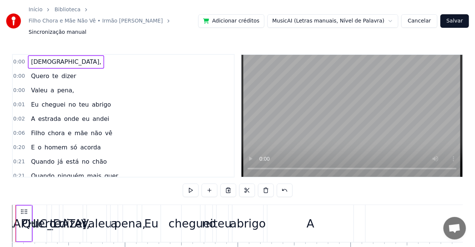
click at [35, 57] on span "[DEMOGRAPHIC_DATA]," at bounding box center [66, 61] width 72 height 9
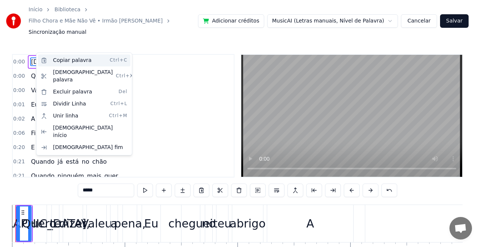
click at [68, 60] on div "Copiar palavra Ctrl+C" at bounding box center [84, 60] width 92 height 12
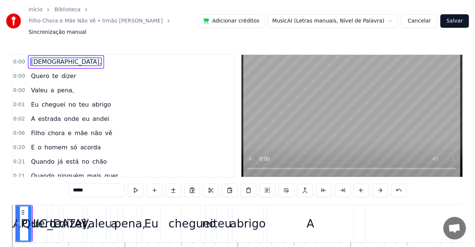
click at [257, 225] on div "abrigo" at bounding box center [247, 223] width 31 height 37
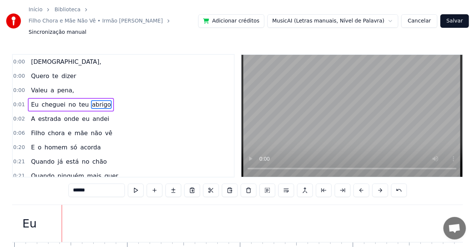
scroll to position [0, 3279]
click at [56, 210] on div "Eu" at bounding box center [18, 223] width 1306 height 37
type input "**"
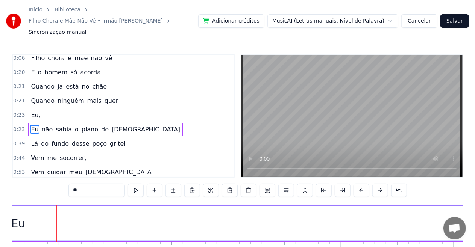
scroll to position [86, 0]
